Goal: Information Seeking & Learning: Check status

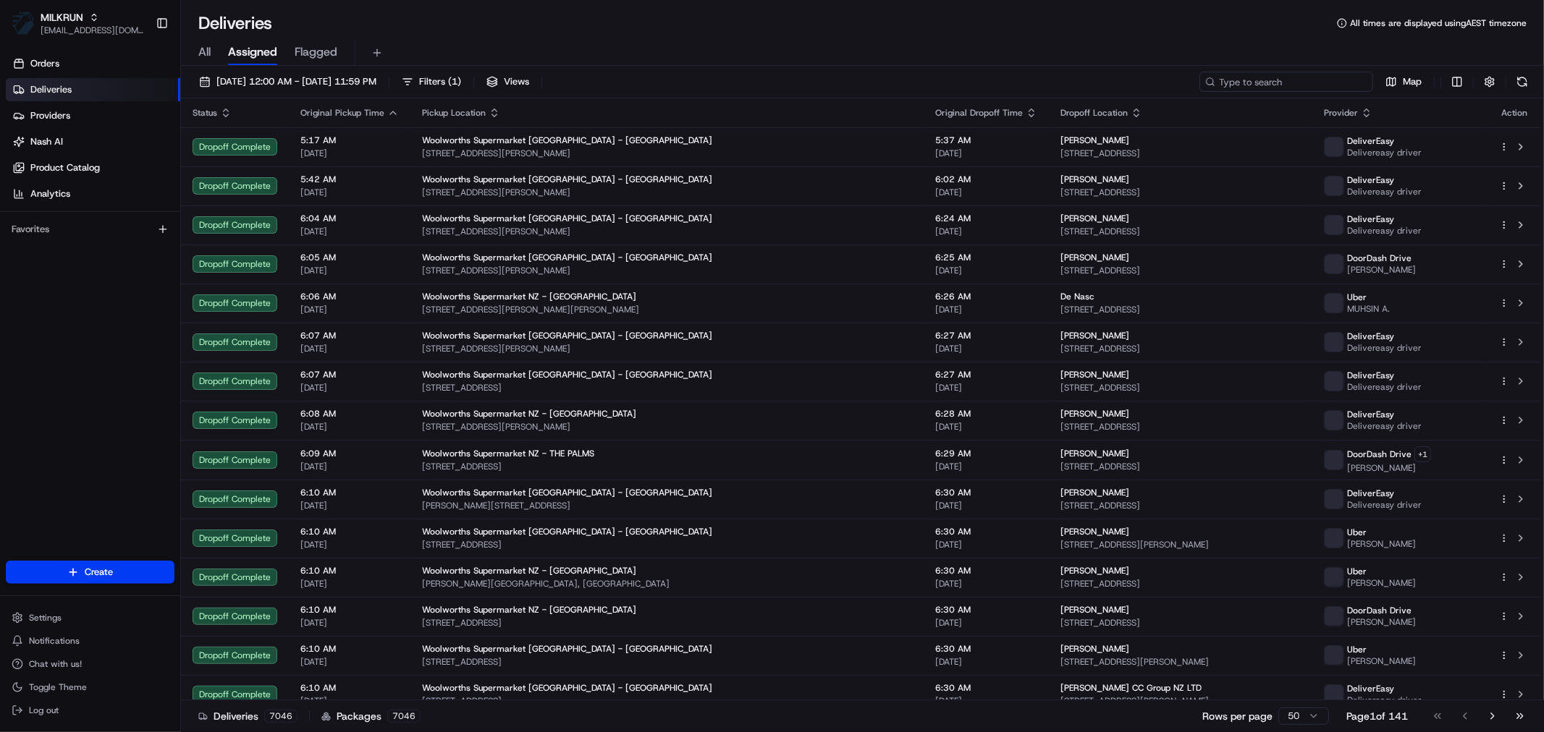
click at [1279, 85] on input at bounding box center [1286, 82] width 174 height 20
paste input "158 Victoria Road Saint Clair, Otago Region 9012"
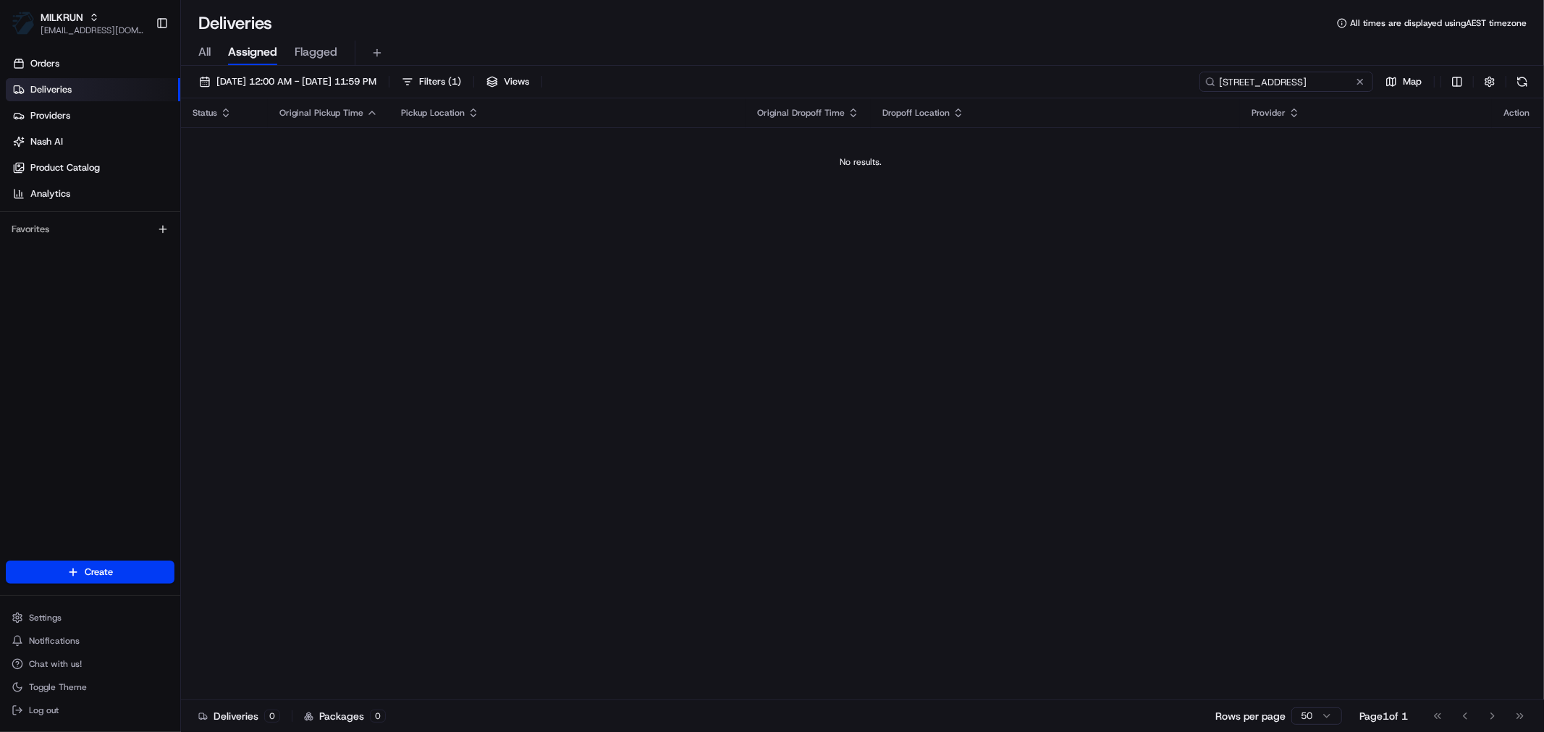
click at [1248, 85] on input "158 Victoria Road Saint Clair, Otago Region 9012" at bounding box center [1286, 82] width 174 height 20
click at [1248, 84] on input "158 Victoria Road Saint Clair, Otago Region 9012" at bounding box center [1286, 82] width 174 height 20
paste input "[PERSON_NAME]"
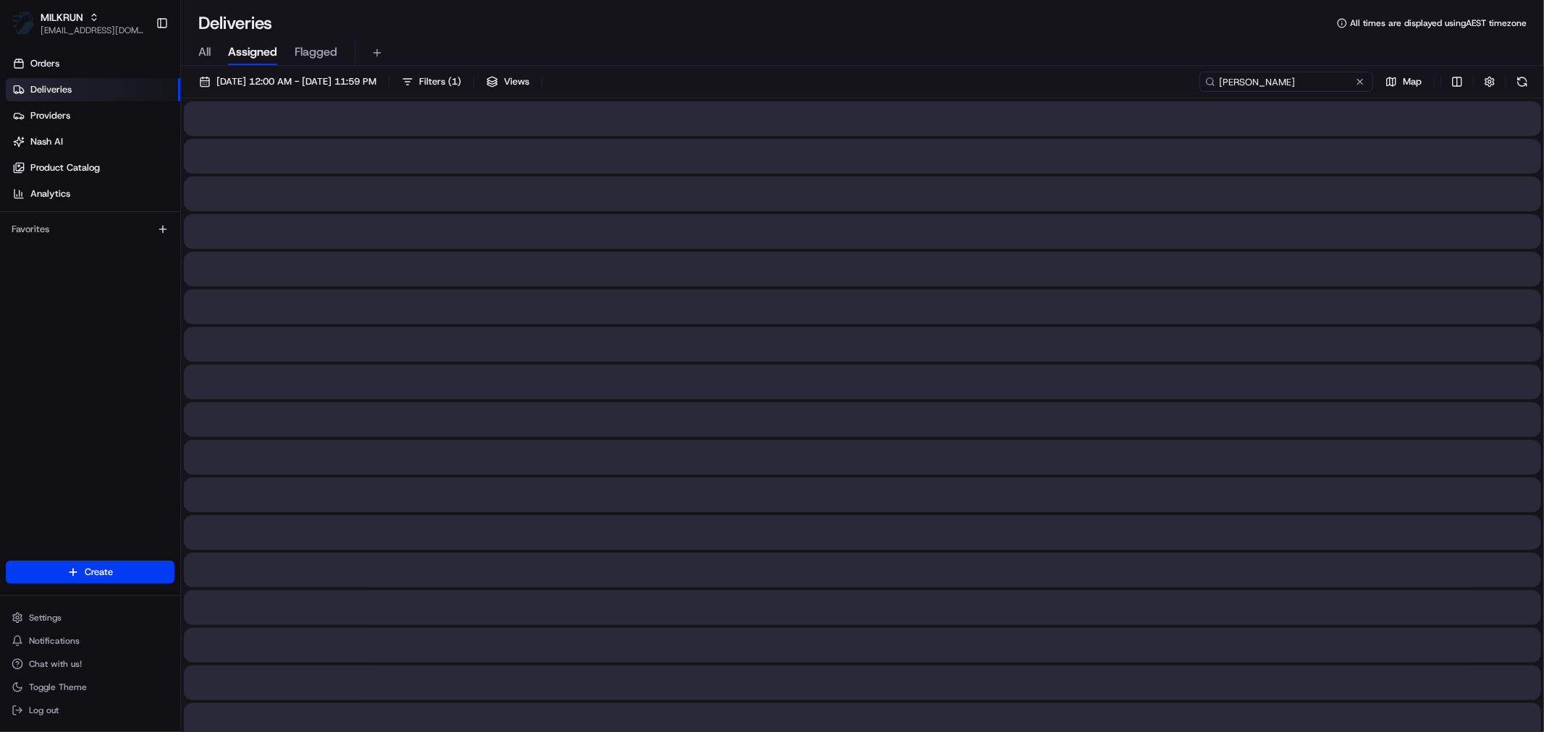
type input "[PERSON_NAME]"
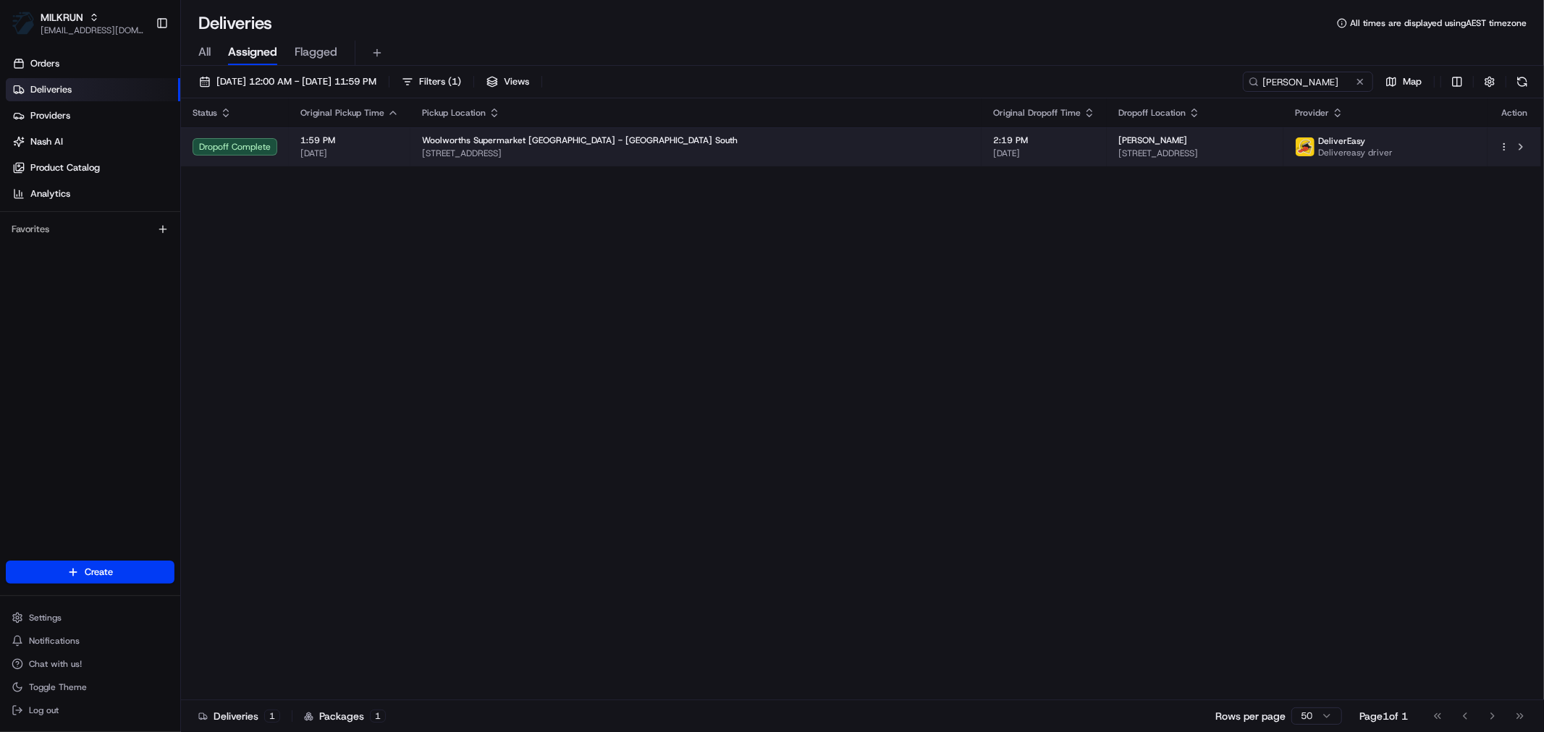
click at [726, 140] on div "Woolworths Supermarket NZ - Dunedin South" at bounding box center [696, 141] width 548 height 12
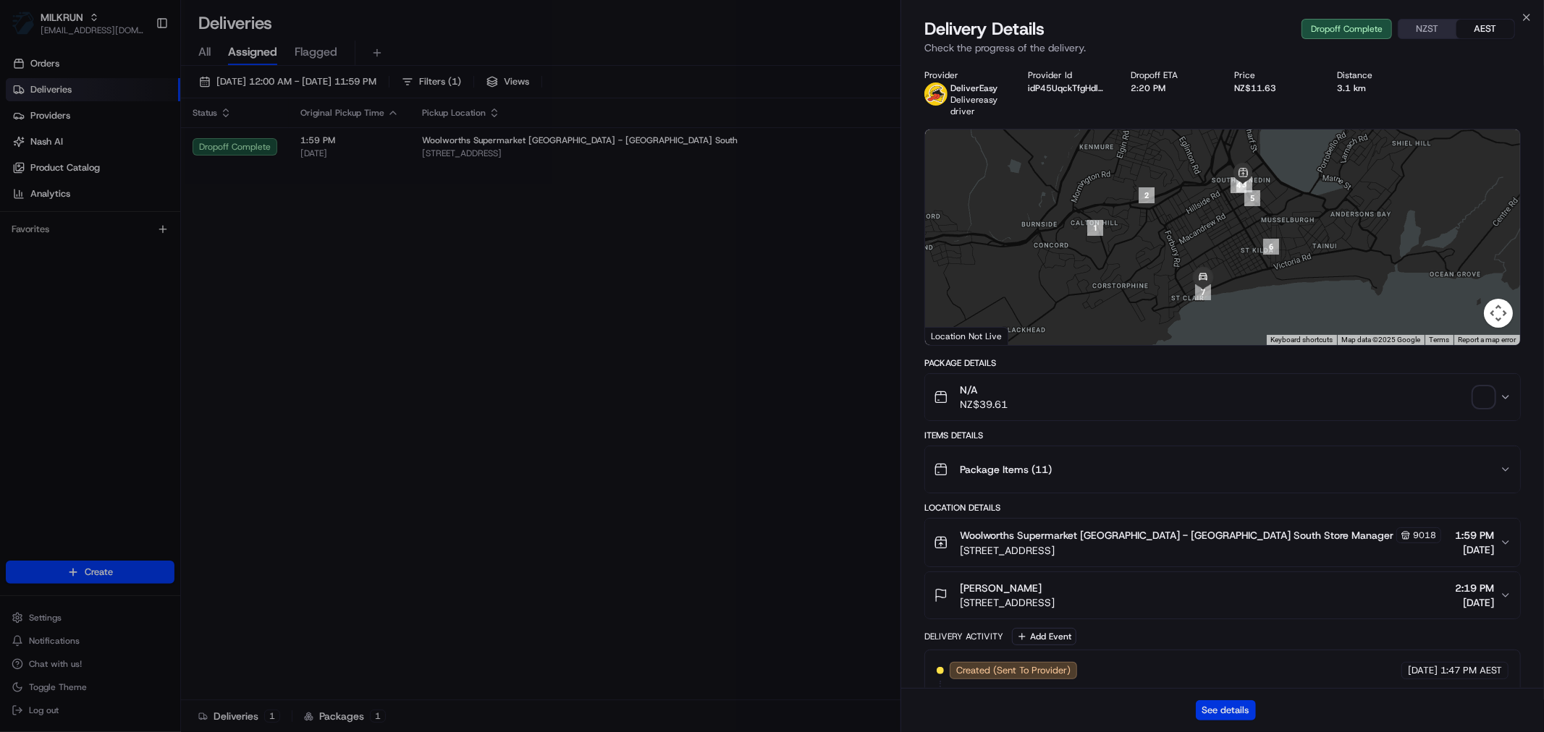
click at [1228, 711] on button "See details" at bounding box center [1226, 711] width 60 height 20
click at [1488, 393] on img "button" at bounding box center [1484, 397] width 20 height 20
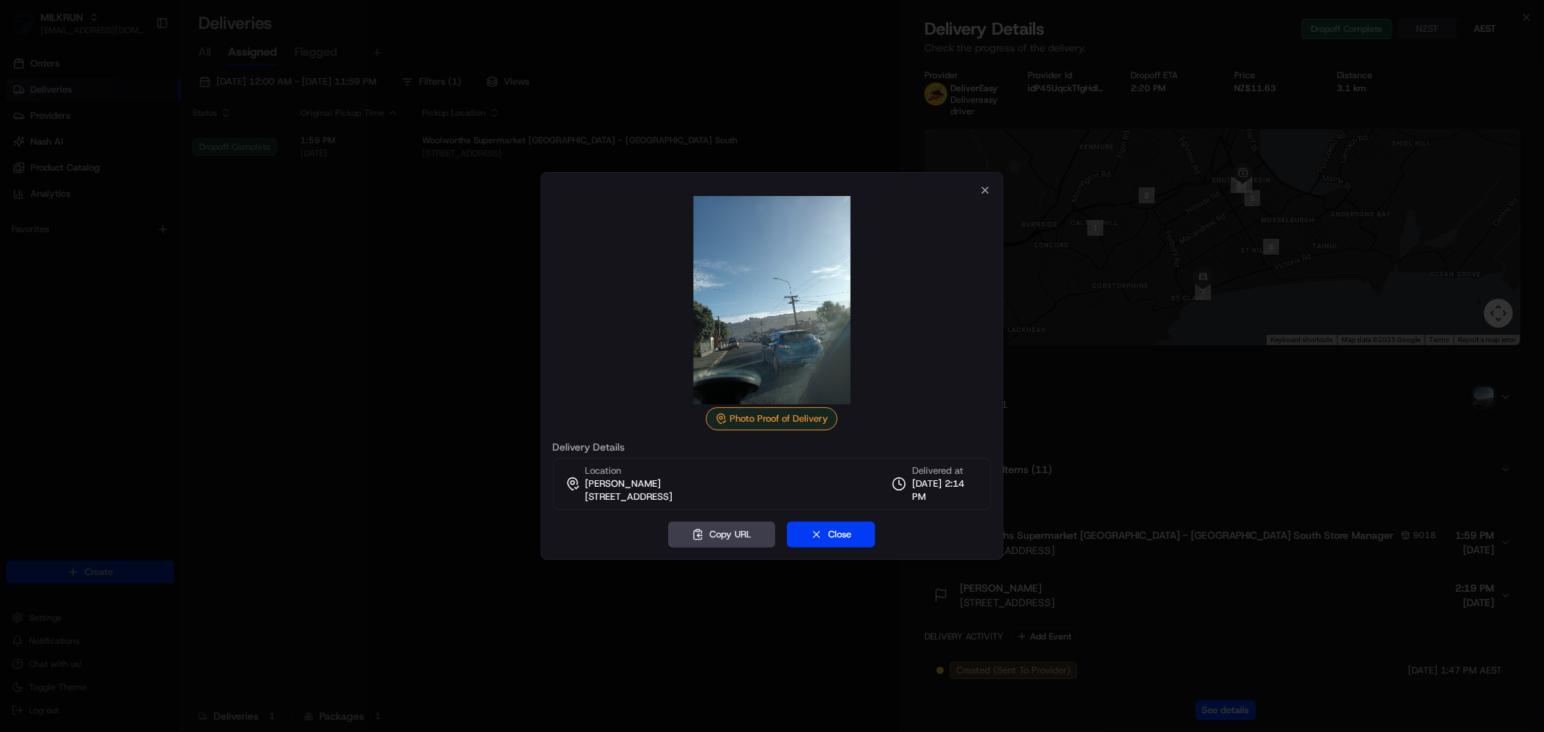
click at [979, 188] on div "Photo Proof of Delivery Delivery Details Location paige whakatihi 158 Victoria …" at bounding box center [772, 348] width 439 height 326
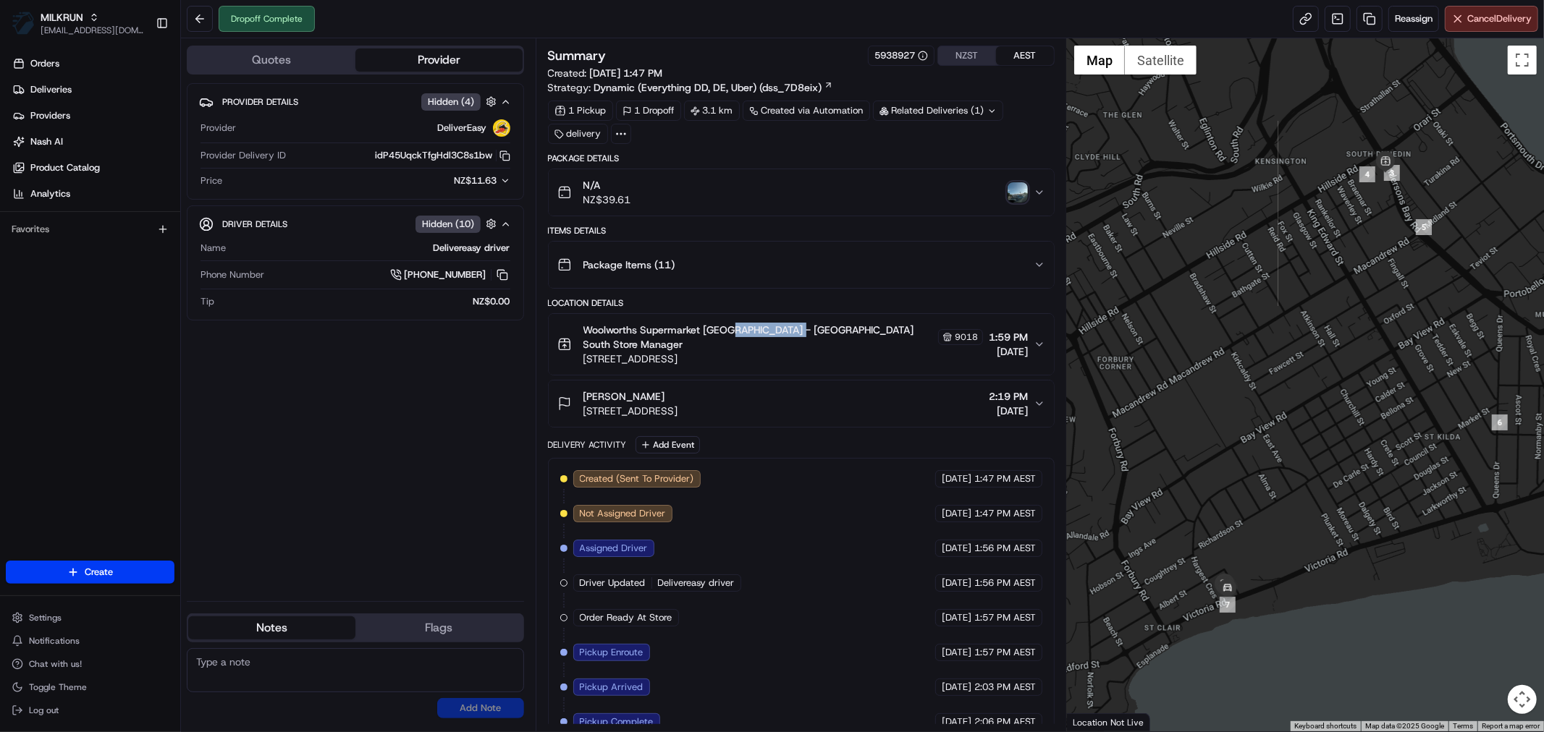
drag, startPoint x: 729, startPoint y: 330, endPoint x: 795, endPoint y: 335, distance: 66.1
click at [795, 335] on span "Woolworths Supermarket [GEOGRAPHIC_DATA] - [GEOGRAPHIC_DATA] South Store Manager" at bounding box center [759, 337] width 352 height 29
copy span "Dunedin South"
drag, startPoint x: 360, startPoint y: 155, endPoint x: 493, endPoint y: 153, distance: 132.5
click at [493, 153] on div "idP45UqckTfgHdl3C8s1bw Copy idP45UqckTfgHdl3C8s1bw" at bounding box center [401, 155] width 219 height 13
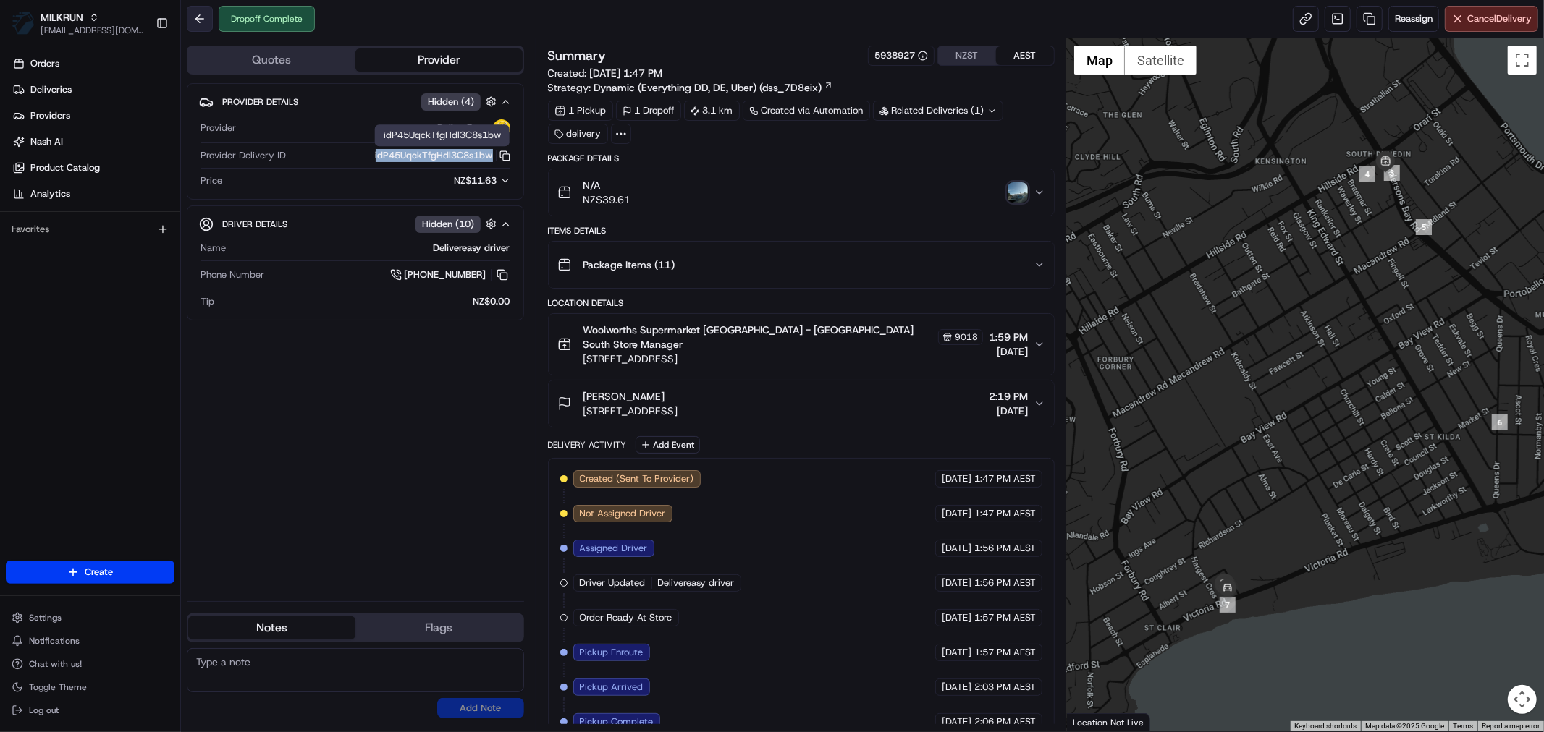
copy button "idP45UqckTfgHdl3C8s1bw"
click at [1042, 197] on icon "button" at bounding box center [1040, 193] width 12 height 12
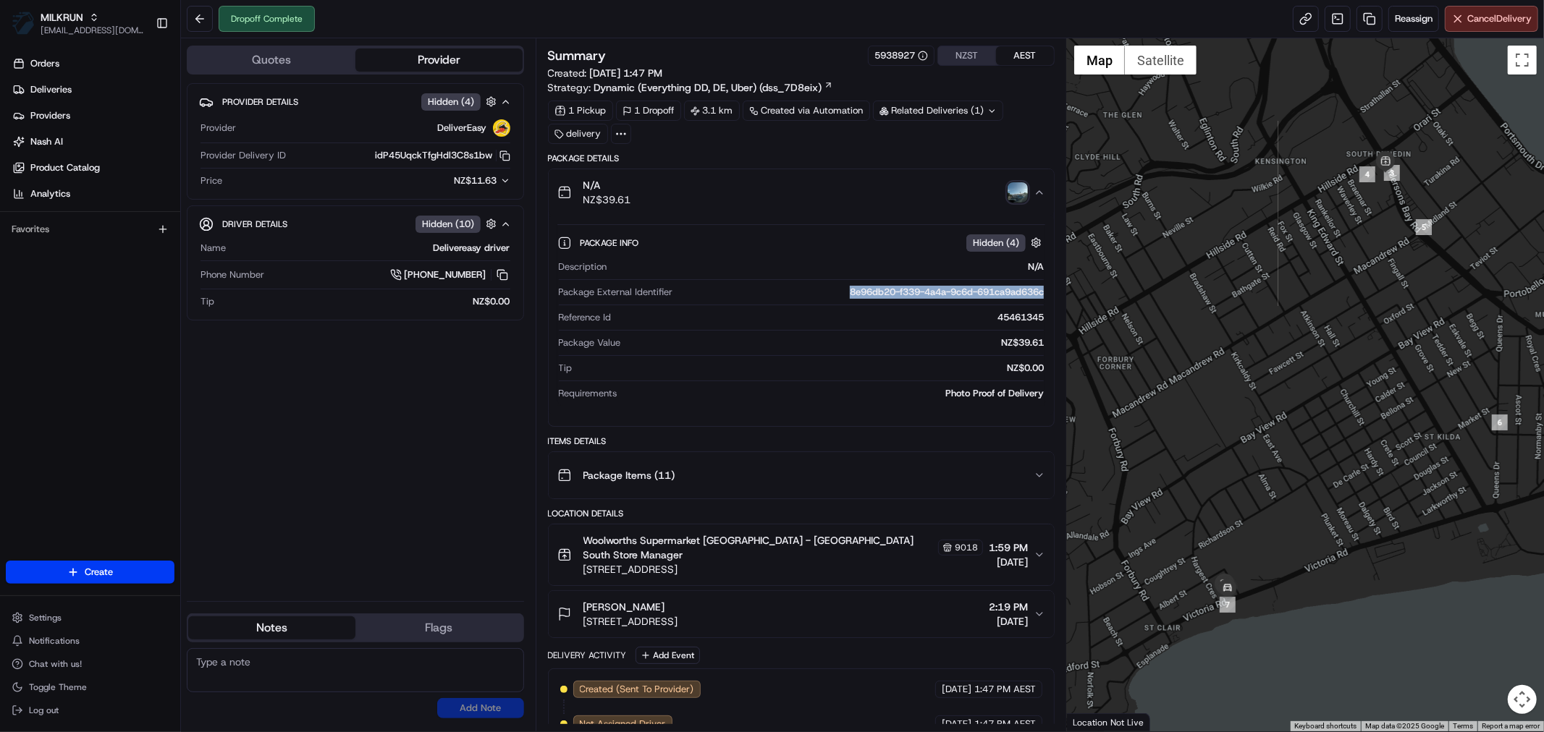
drag, startPoint x: 837, startPoint y: 298, endPoint x: 1046, endPoint y: 294, distance: 208.5
click at [1046, 294] on div "Package Info Hidden ( 4 ) Description N/A Package External Identifier 8e96db20-…" at bounding box center [801, 315] width 505 height 199
copy div "8e96db20-f339-4a4a-9c6d-691ca9ad636c"
drag, startPoint x: 574, startPoint y: 609, endPoint x: 842, endPoint y: 611, distance: 267.8
click at [842, 611] on div "paige whakatihi [STREET_ADDRESS] 2:19 PM [DATE]" at bounding box center [795, 614] width 476 height 29
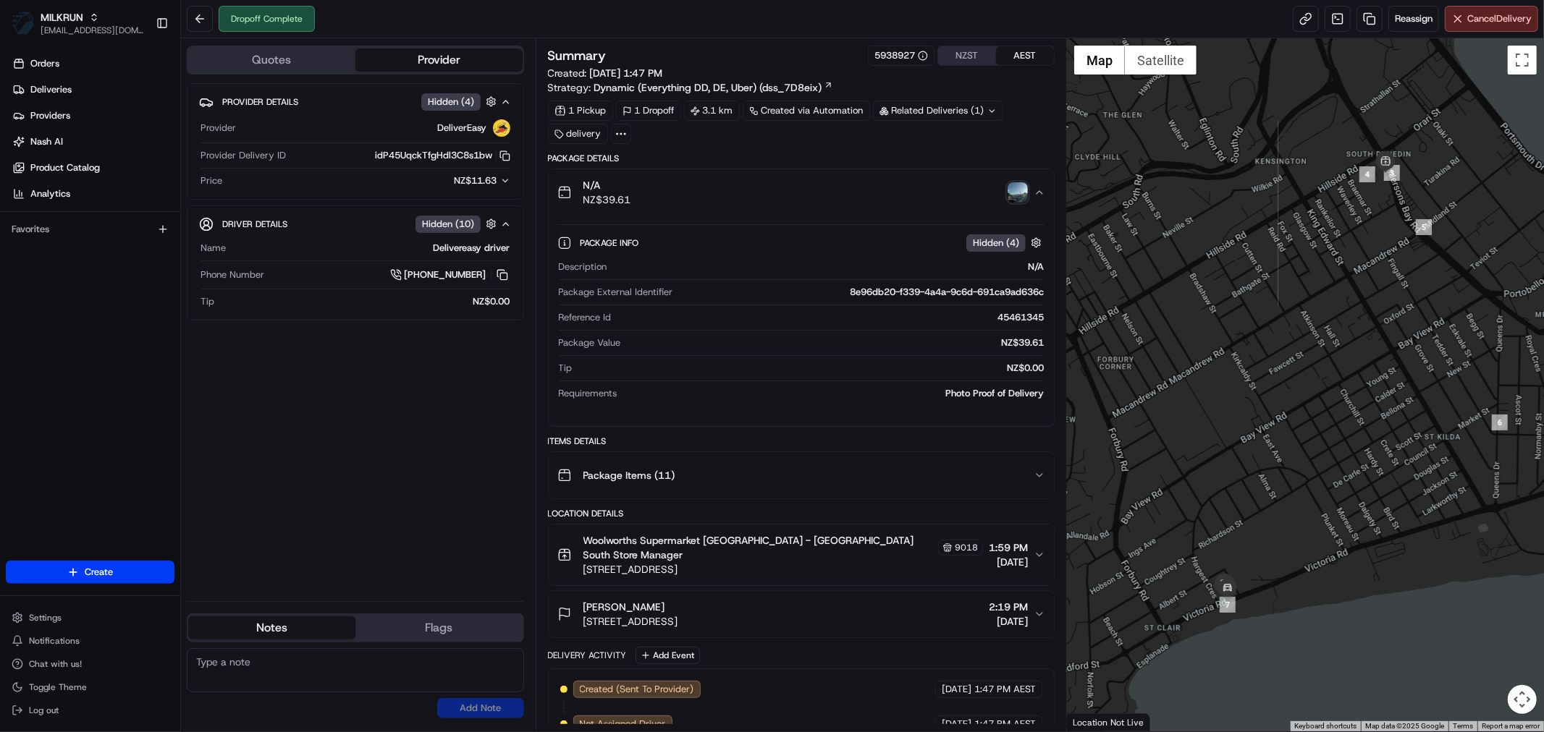
click at [809, 647] on div "Delivery Activity Add Event" at bounding box center [801, 655] width 507 height 17
drag, startPoint x: 570, startPoint y: 614, endPoint x: 818, endPoint y: 611, distance: 247.6
click at [678, 611] on div "paige whakatihi [STREET_ADDRESS]" at bounding box center [617, 614] width 121 height 29
click at [844, 632] on div "Package Details N/A NZ$39.61 Package Info Hidden ( 4 ) Description N/A Package …" at bounding box center [801, 605] width 507 height 905
drag, startPoint x: 862, startPoint y: 601, endPoint x: 841, endPoint y: 610, distance: 22.7
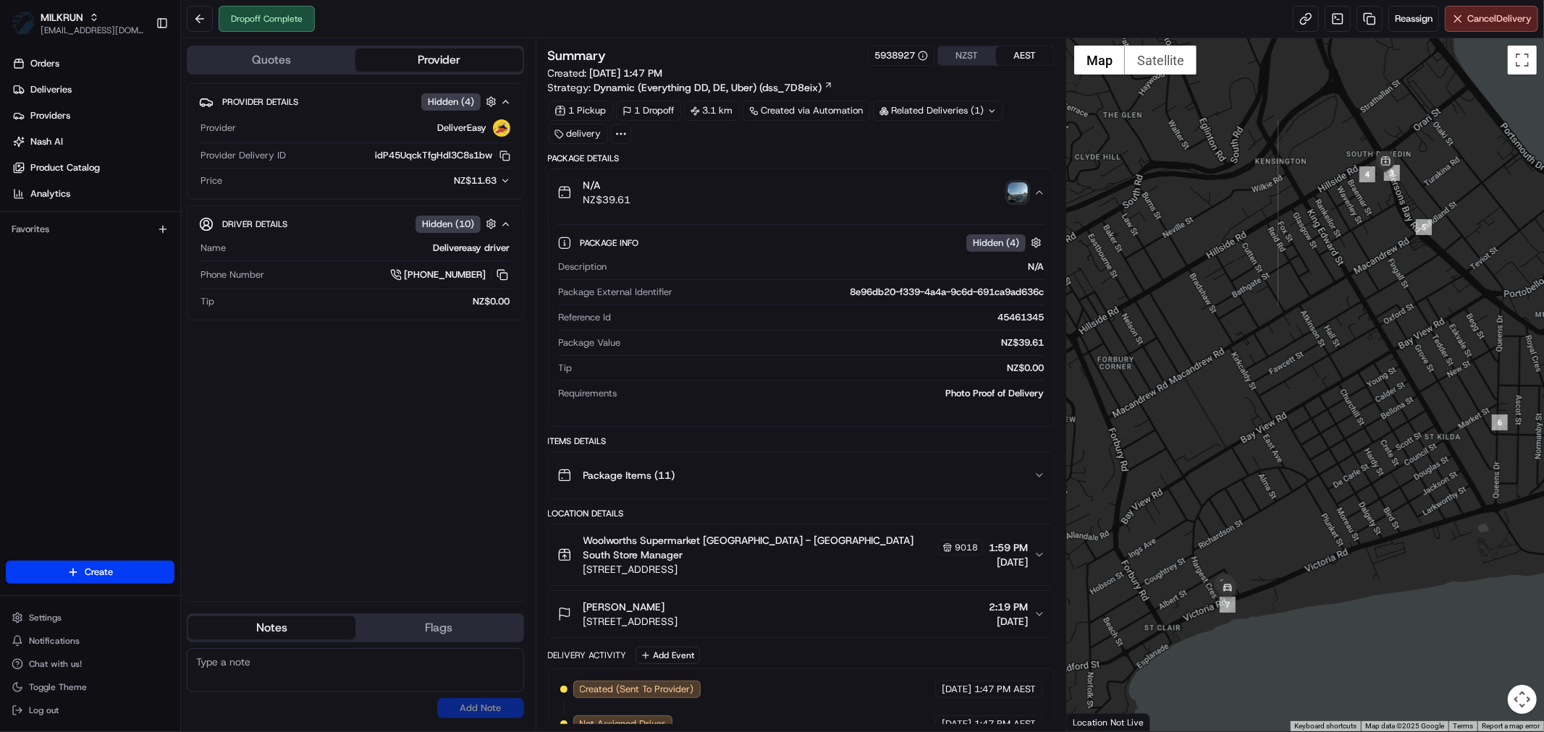
click at [841, 610] on div "paige whakatihi [STREET_ADDRESS] 2:19 PM [DATE]" at bounding box center [795, 614] width 476 height 29
copy div "[STREET_ADDRESS]"
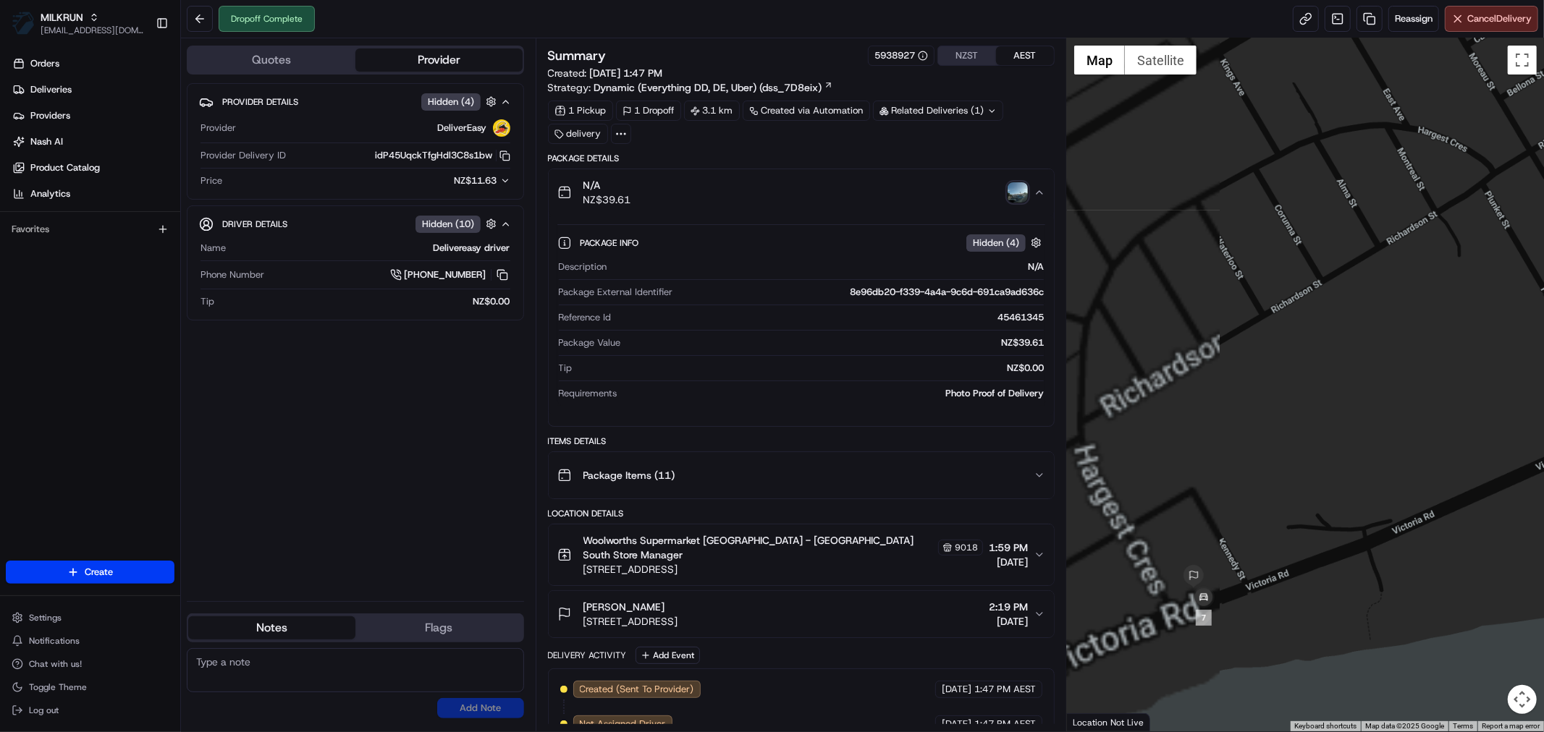
drag, startPoint x: 1272, startPoint y: 617, endPoint x: 1314, endPoint y: 620, distance: 41.4
click at [1358, 597] on div at bounding box center [1305, 384] width 477 height 693
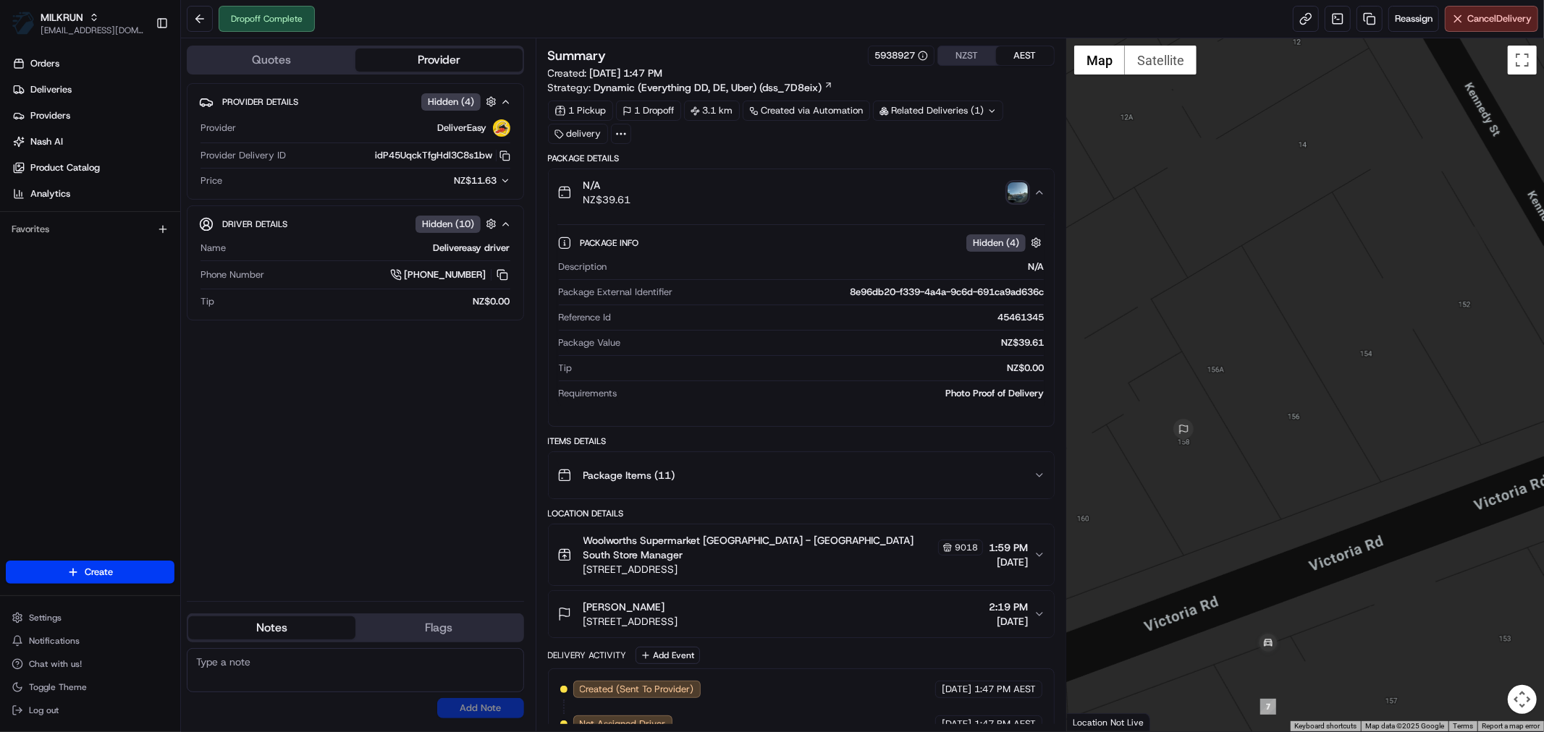
drag, startPoint x: 1154, startPoint y: 604, endPoint x: 1259, endPoint y: 628, distance: 108.2
click at [1259, 628] on div at bounding box center [1305, 384] width 477 height 693
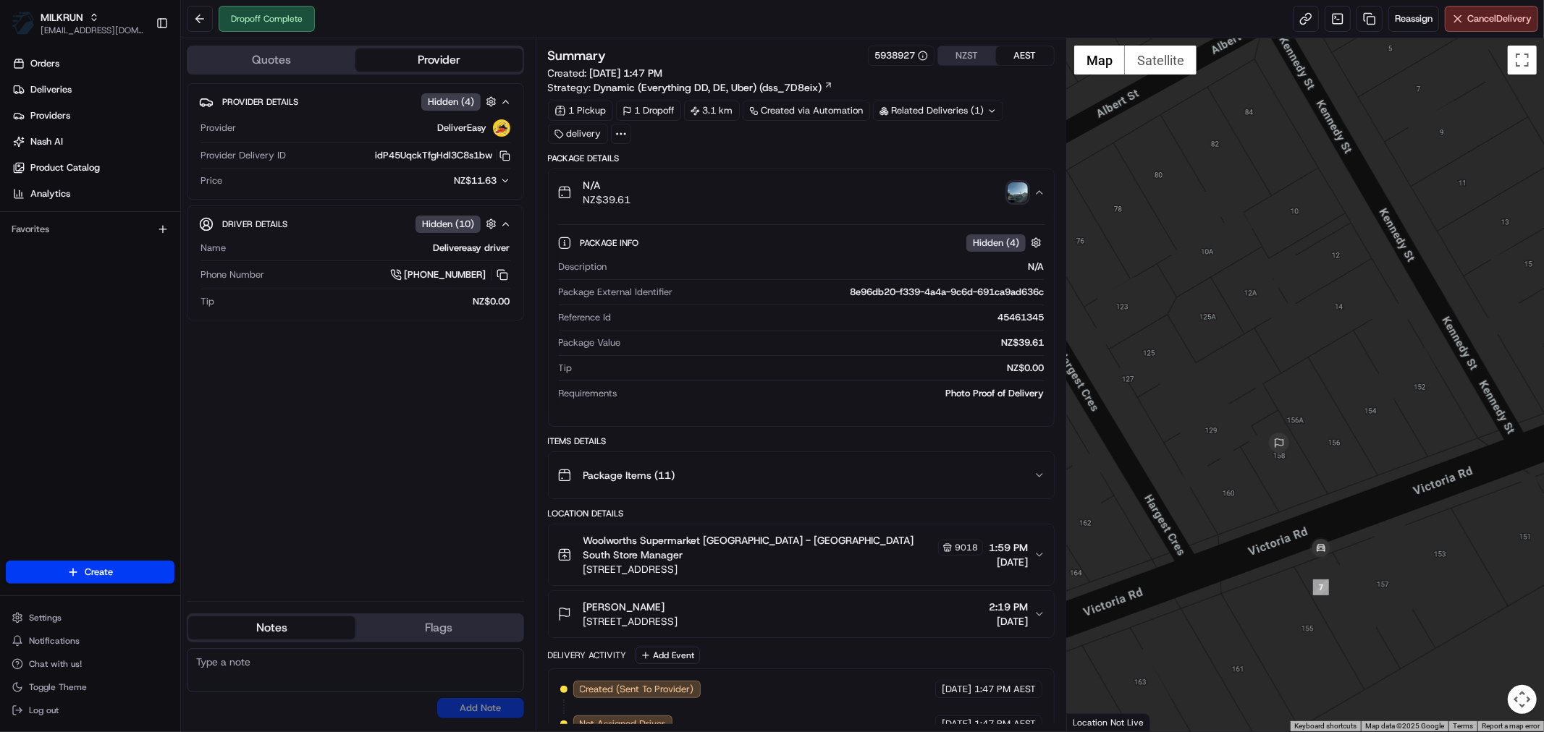
drag, startPoint x: 1328, startPoint y: 625, endPoint x: 1369, endPoint y: 540, distance: 94.5
click at [1369, 540] on div at bounding box center [1305, 384] width 477 height 693
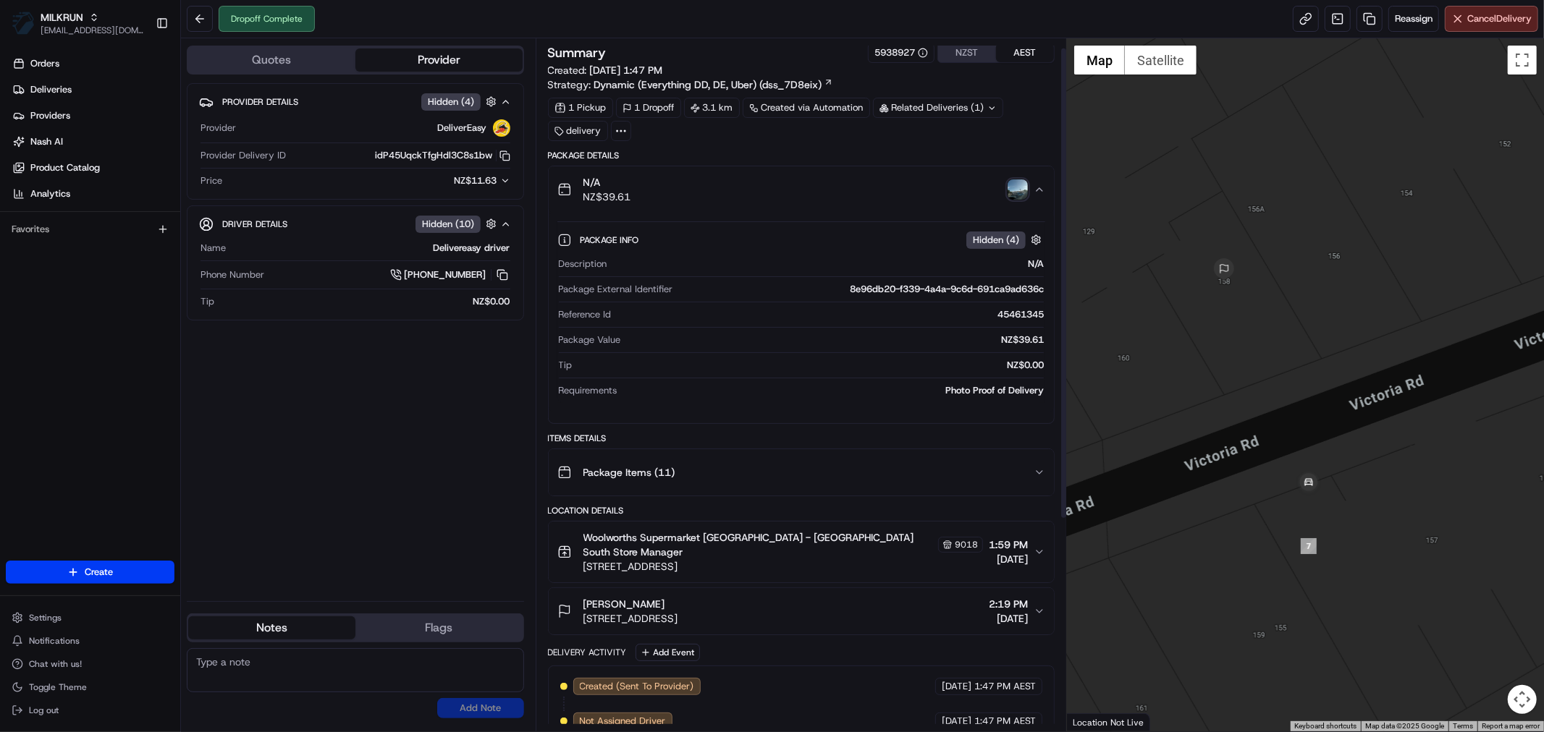
scroll to position [2, 0]
click at [1012, 190] on img "button" at bounding box center [1018, 190] width 20 height 20
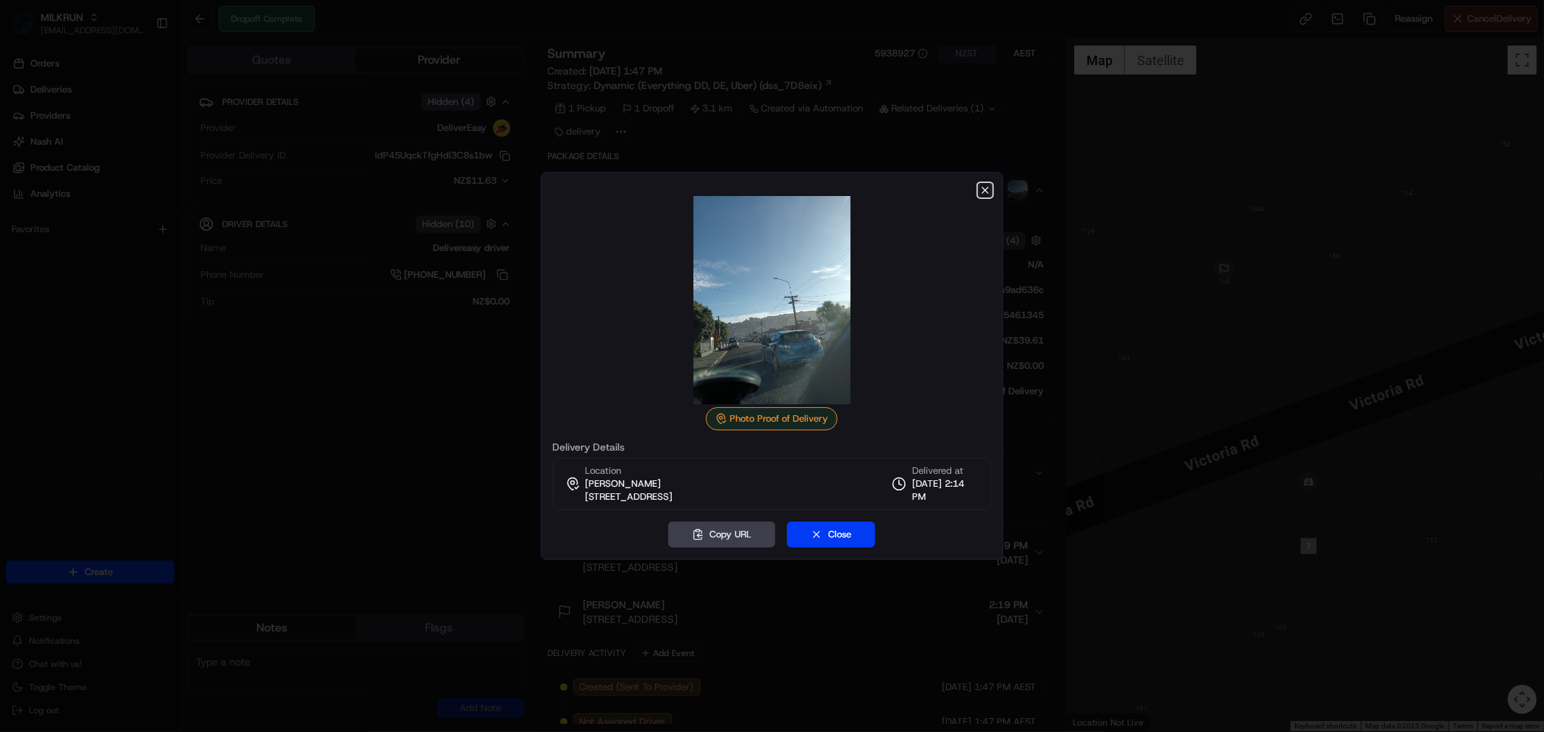
click at [983, 189] on icon "button" at bounding box center [985, 190] width 6 height 6
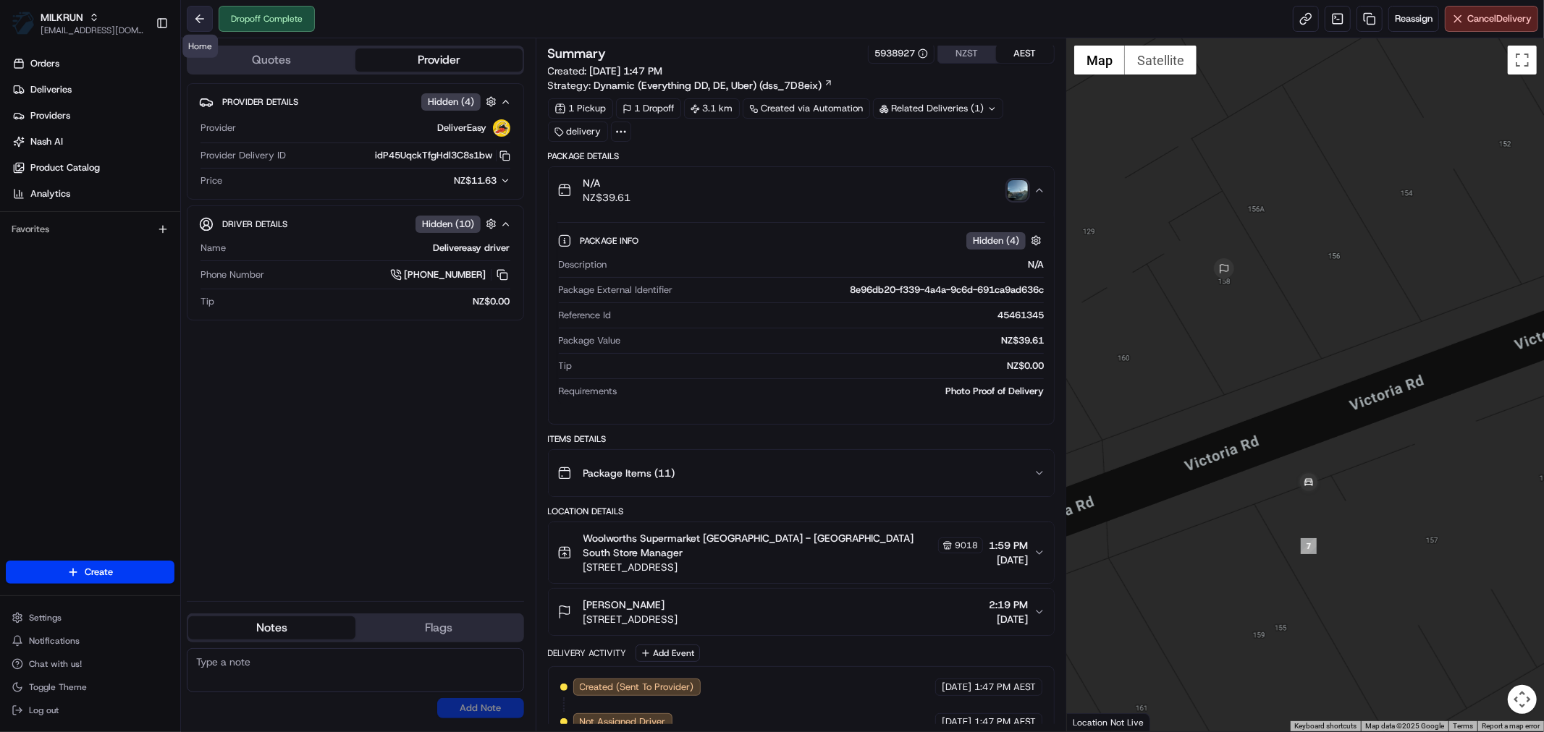
click at [196, 22] on button at bounding box center [200, 19] width 26 height 26
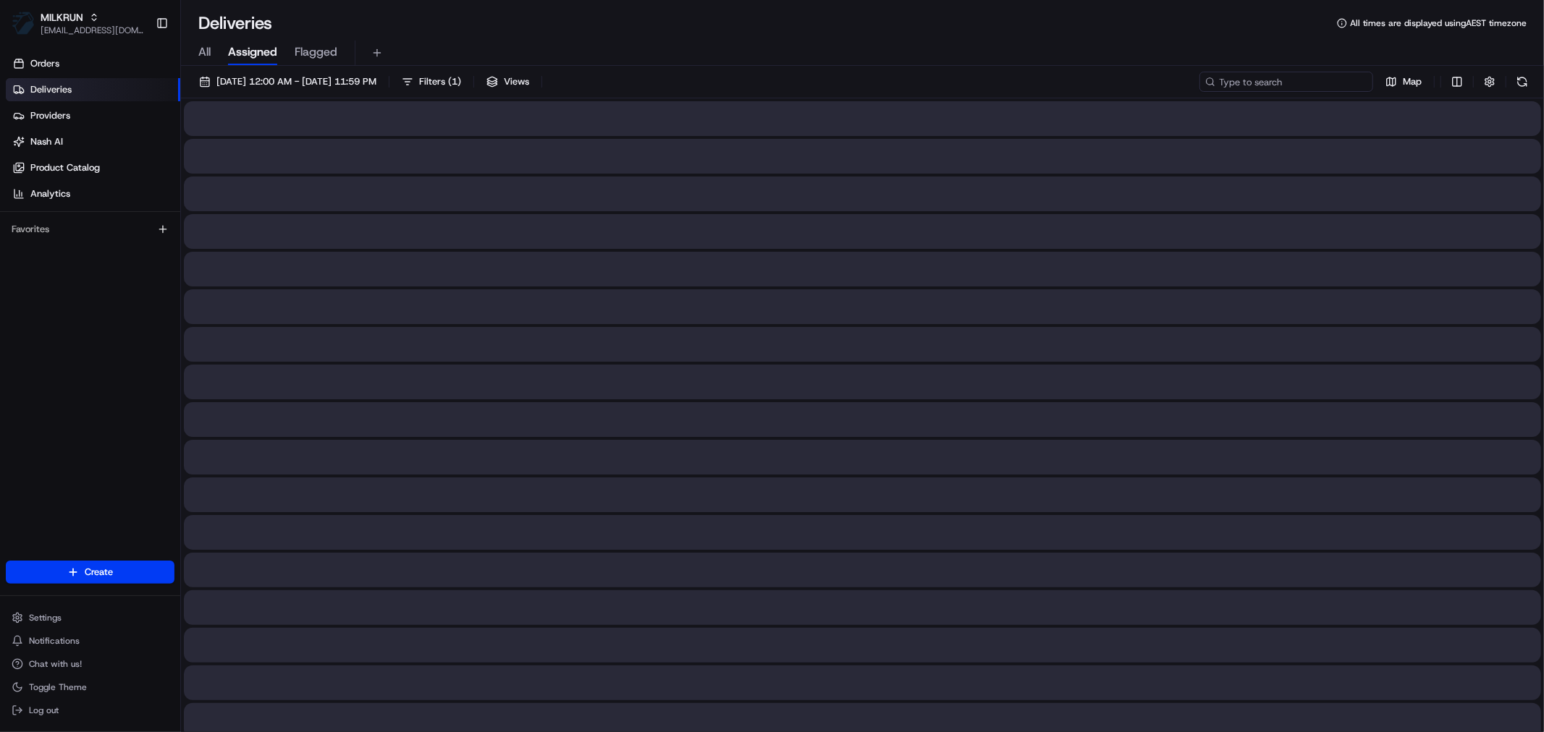
click at [1270, 77] on input at bounding box center [1286, 82] width 174 height 20
paste input "sadaf s"
type input "sadaf s"
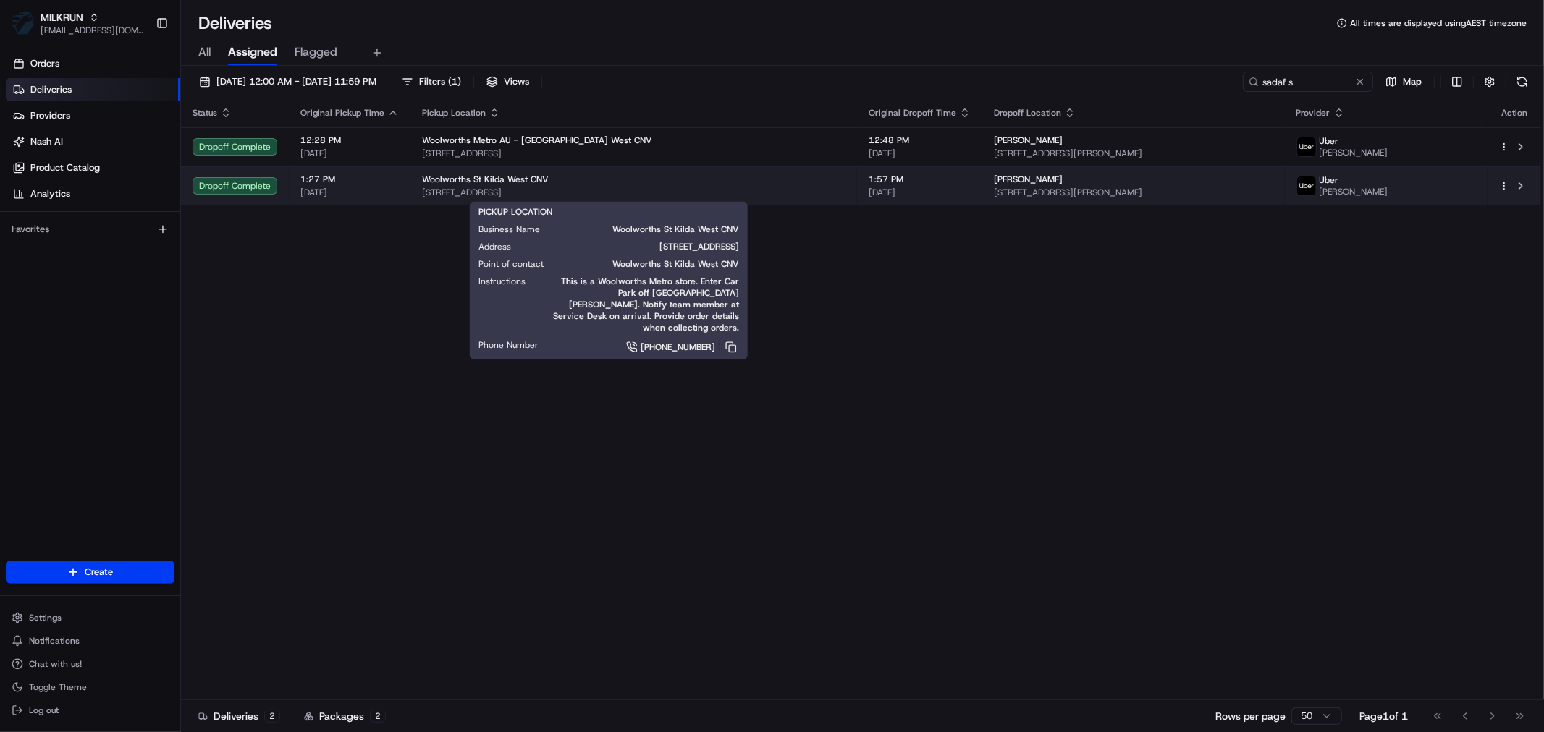
click at [782, 179] on div "Woolworths St Kilda West CNV" at bounding box center [633, 180] width 423 height 12
